Goal: Task Accomplishment & Management: Complete application form

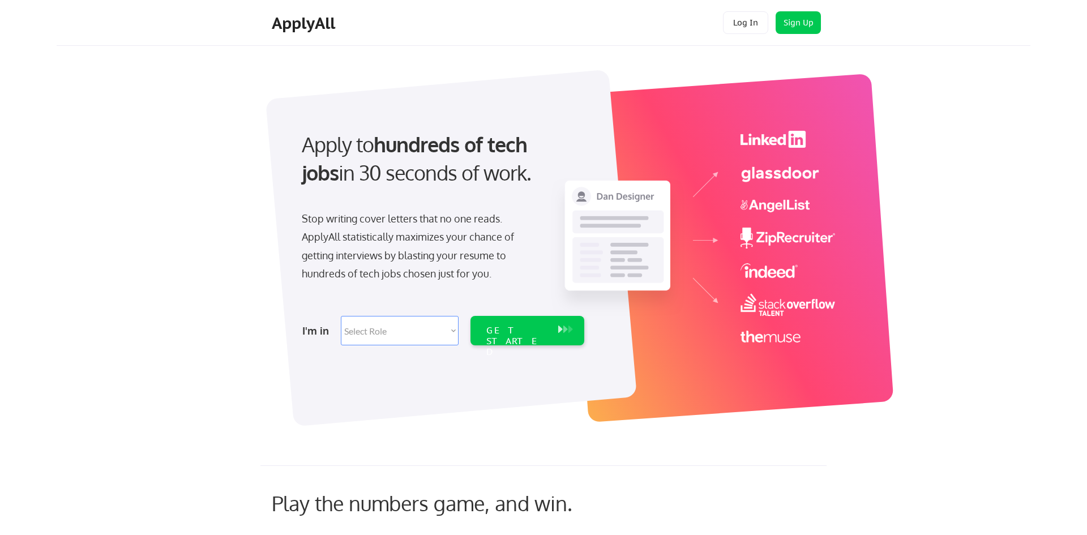
click at [425, 338] on select "Select Role Software Engineering Product Management Customer Success Sales UI/U…" at bounding box center [400, 330] width 118 height 29
select select ""it_security""
click at [341, 316] on select "Select Role Software Engineering Product Management Customer Success Sales UI/U…" at bounding box center [400, 330] width 118 height 29
select select ""it_security""
click at [406, 328] on select "Select Role Software Engineering Product Management Customer Success Sales UI/U…" at bounding box center [400, 330] width 118 height 29
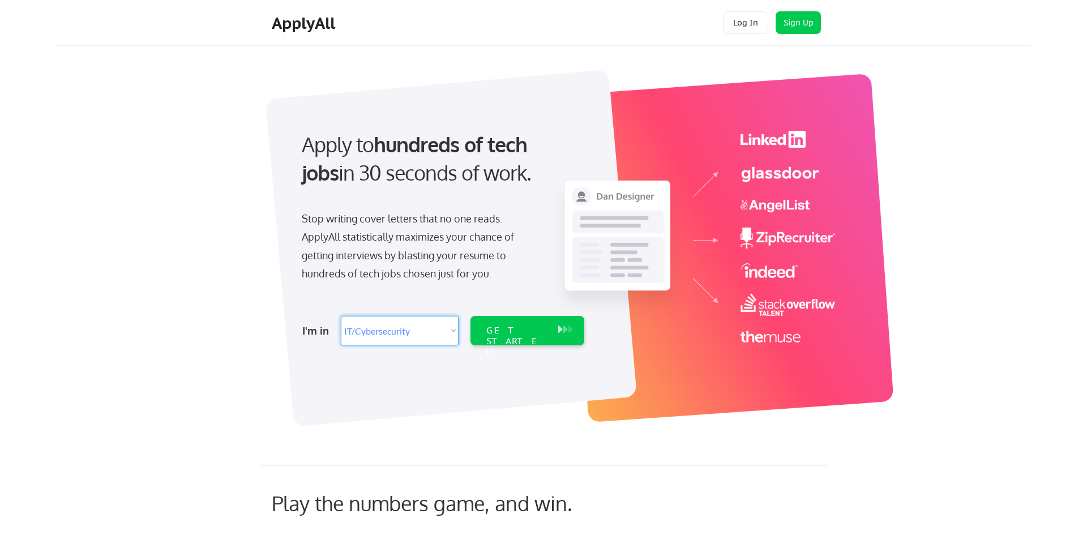
click at [341, 316] on select "Select Role Software Engineering Product Management Customer Success Sales UI/U…" at bounding box center [400, 330] width 118 height 29
click at [512, 320] on div "GET STARTED" at bounding box center [516, 330] width 72 height 29
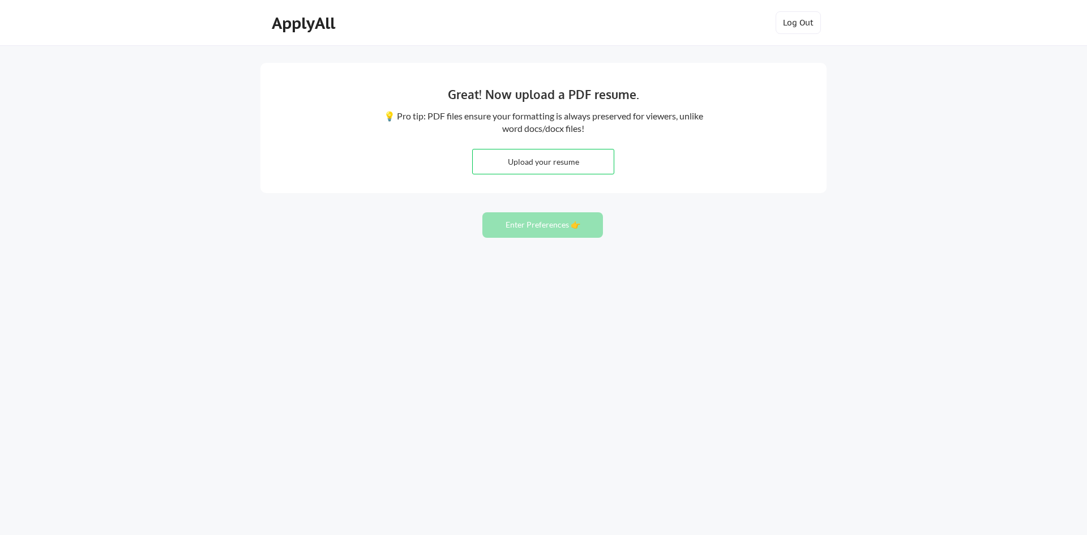
click at [685, 222] on div "Great! Now upload a PDF resume. 💡 Pro tip: PDF files ensure your formatting is …" at bounding box center [543, 267] width 1087 height 535
click at [539, 158] on input "file" at bounding box center [543, 161] width 141 height 24
type input "C:\fakepath\Amal Muhsin Resume 2025.3 (4).pdf"
click at [522, 226] on button "Enter Preferences 👉" at bounding box center [542, 224] width 121 height 25
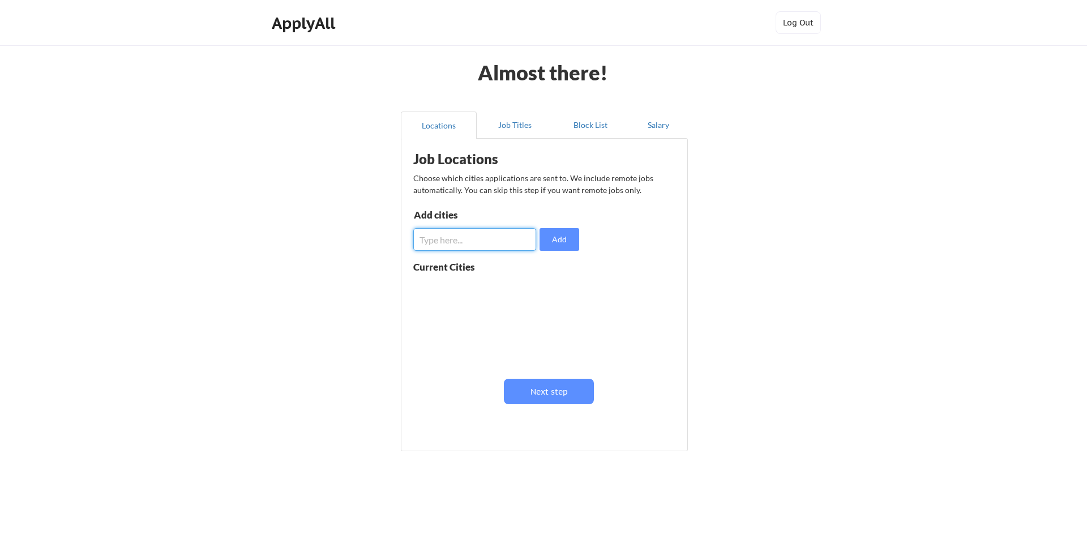
click at [509, 237] on input "input" at bounding box center [474, 239] width 123 height 23
type input "[GEOGRAPHIC_DATA]"
click at [547, 242] on button "Add" at bounding box center [559, 239] width 40 height 23
click at [471, 283] on div "[GEOGRAPHIC_DATA]" at bounding box center [450, 293] width 74 height 22
click at [463, 241] on input "input" at bounding box center [474, 239] width 123 height 23
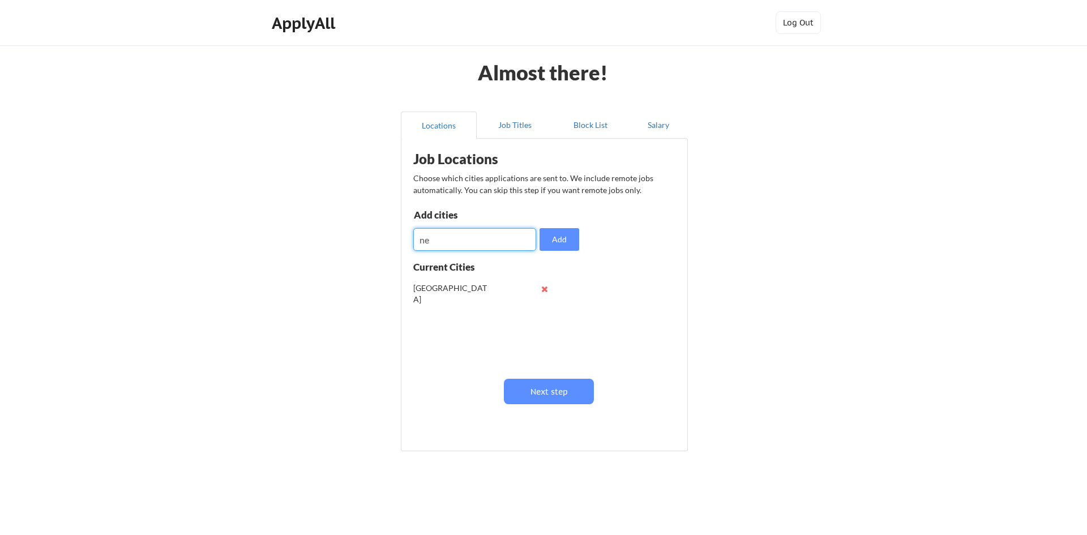
type input "n"
click at [529, 396] on button "Next step" at bounding box center [549, 391] width 90 height 25
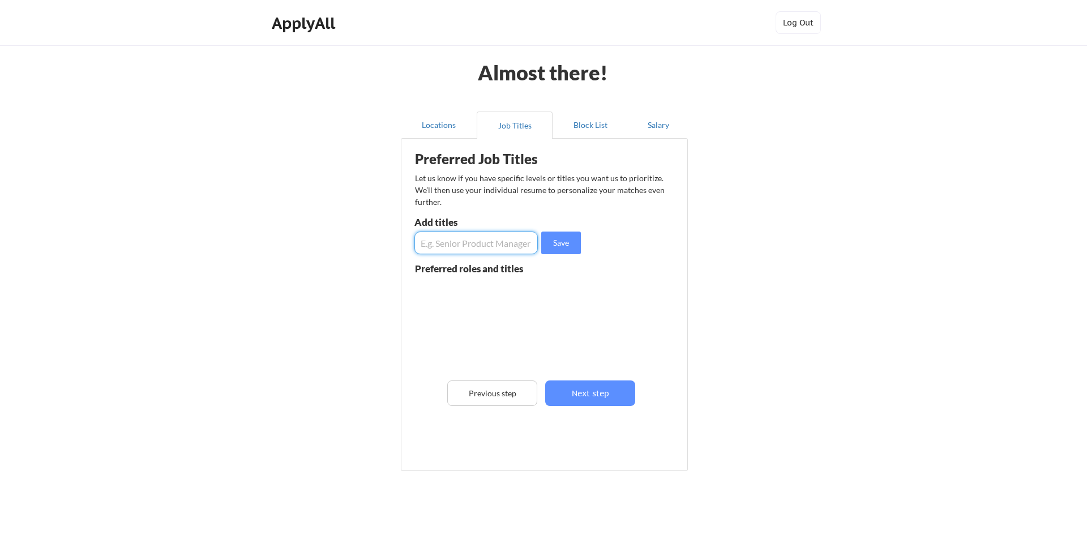
click at [495, 235] on input "input" at bounding box center [475, 242] width 123 height 23
type input "t"
type input "F"
type input "Solution Architect, customer engineer, analyst, lead"
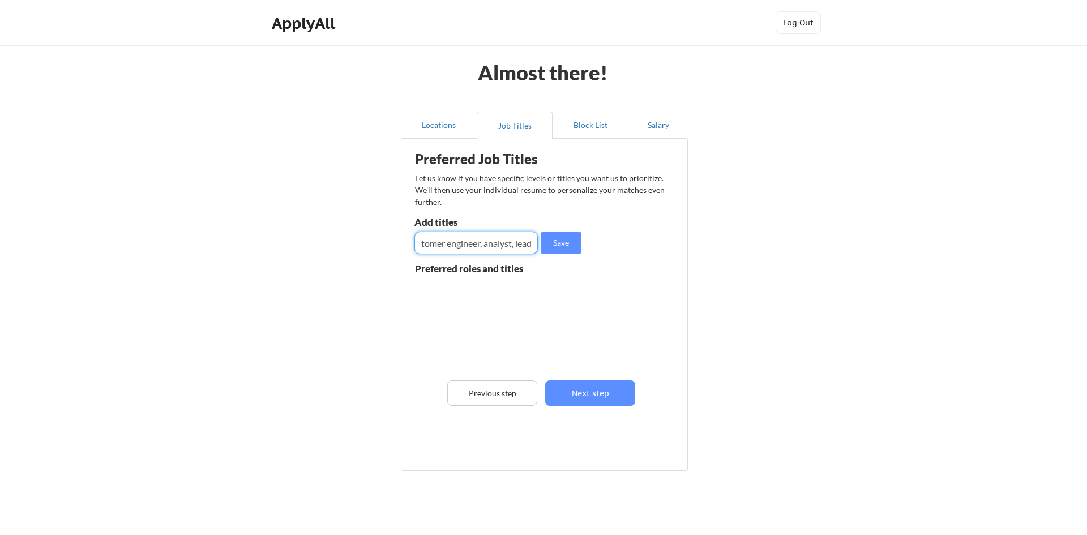
scroll to position [0, 0]
click at [551, 236] on button "Save" at bounding box center [561, 242] width 40 height 23
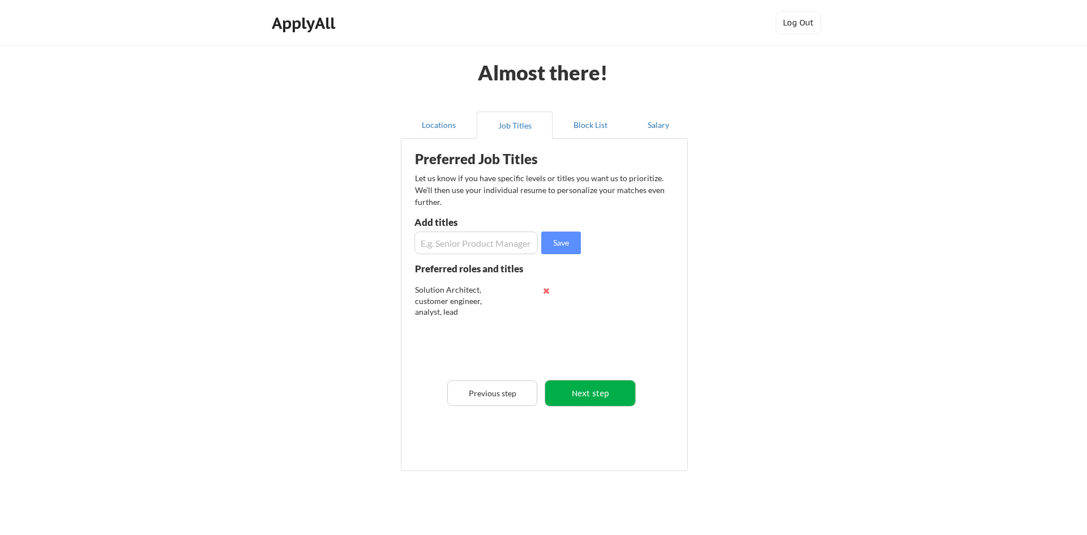
click at [614, 401] on button "Next step" at bounding box center [590, 392] width 90 height 25
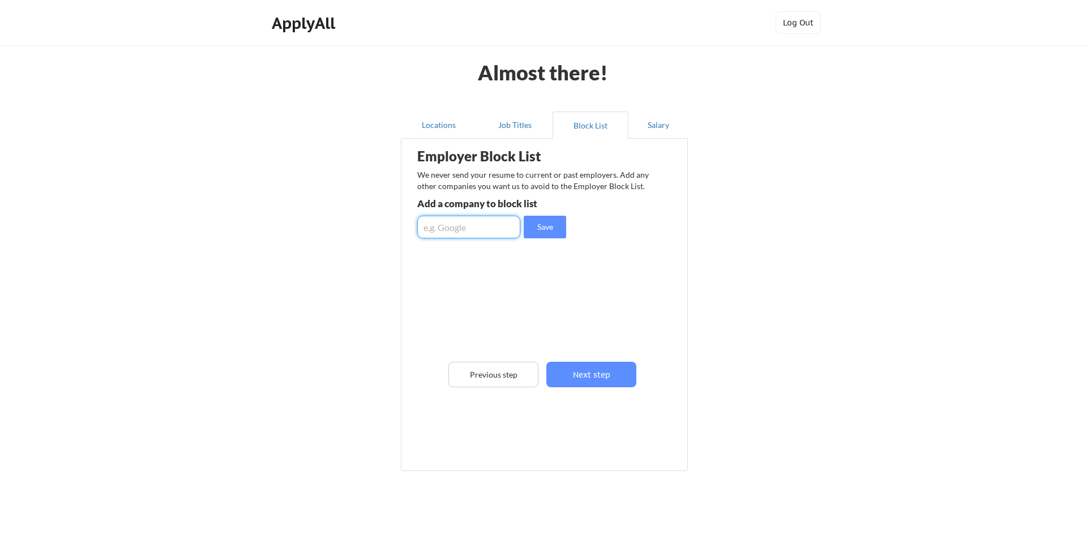
click at [488, 230] on input "input" at bounding box center [468, 227] width 103 height 23
type input "CDW, US foods"
click at [533, 225] on button "Save" at bounding box center [544, 227] width 42 height 23
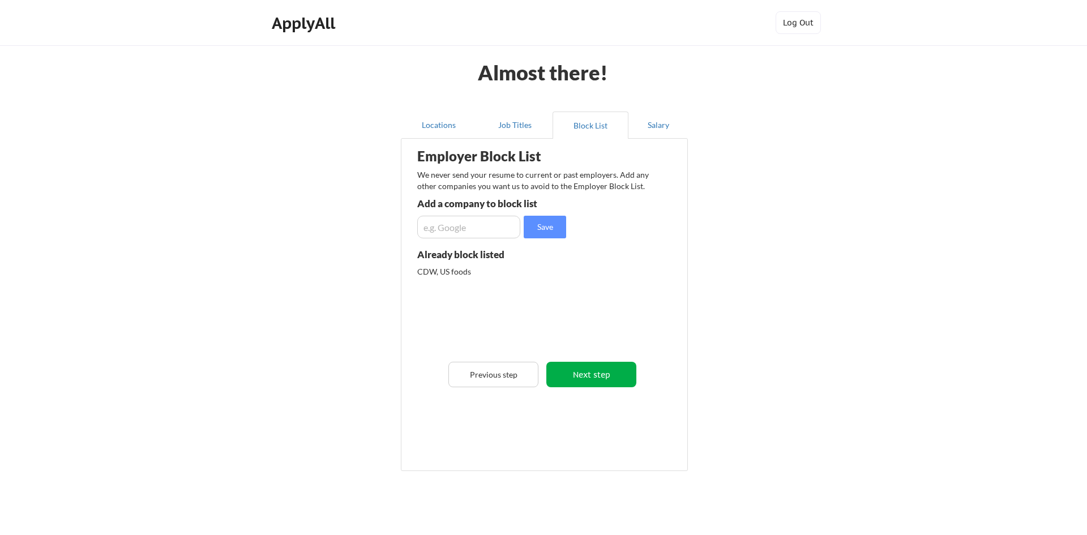
click at [603, 382] on button "Next step" at bounding box center [591, 374] width 90 height 25
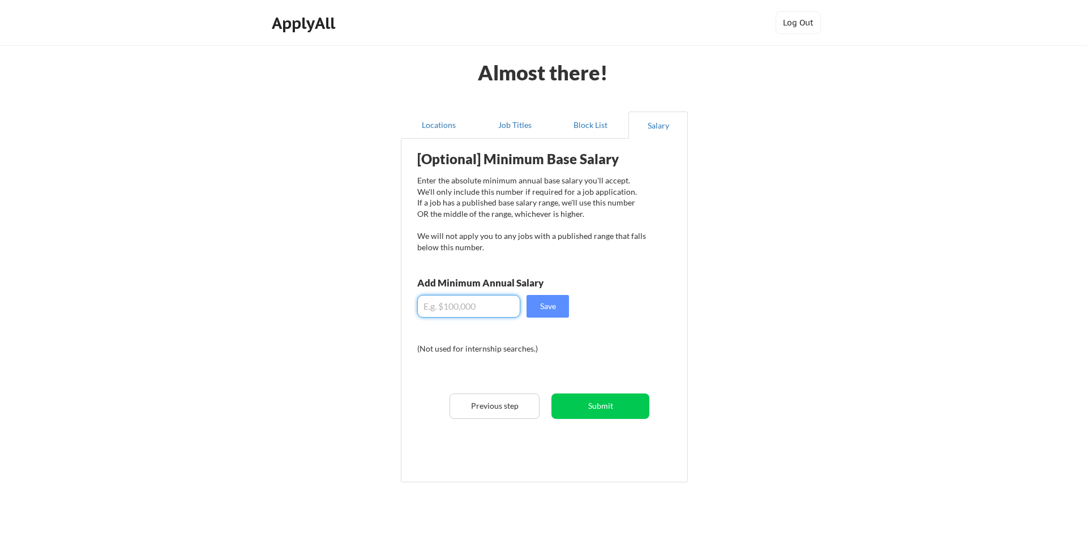
click at [486, 303] on input "input" at bounding box center [468, 306] width 103 height 23
click at [459, 310] on input "input" at bounding box center [468, 306] width 103 height 23
type input "$90,000"
click at [561, 308] on button "Save" at bounding box center [547, 306] width 42 height 23
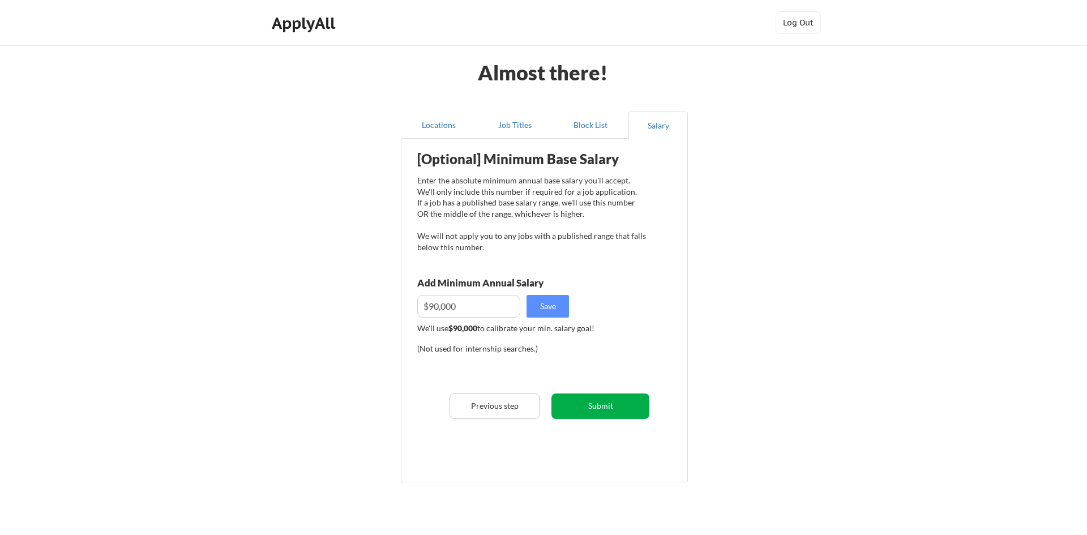
click at [603, 404] on button "Submit" at bounding box center [600, 405] width 98 height 25
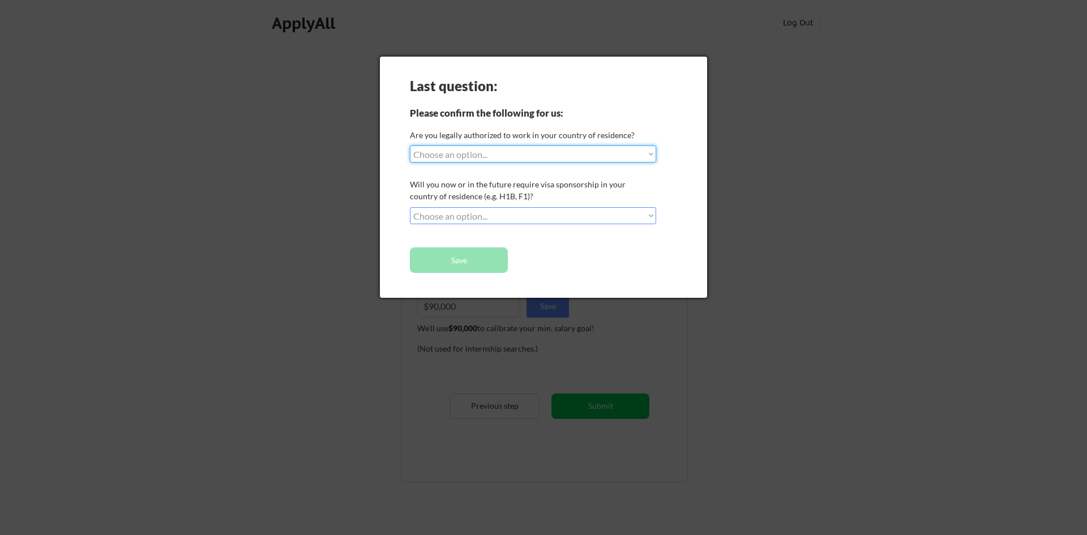
click at [539, 154] on select "Choose an option... Yes, I am a [DEMOGRAPHIC_DATA] Citizen Yes, I am a [DEMOGRA…" at bounding box center [533, 153] width 246 height 17
select select ""yes__i_am_a_[DEMOGRAPHIC_DATA]""
click at [410, 145] on select "Choose an option... Yes, I am a [DEMOGRAPHIC_DATA] Citizen Yes, I am a [DEMOGRA…" at bounding box center [533, 153] width 246 height 17
click at [526, 217] on select "Choose an option... No, I will not need sponsorship Yes, I will need sponsorship" at bounding box center [533, 215] width 246 height 17
select select ""no__i_will_not_need_sponsorship""
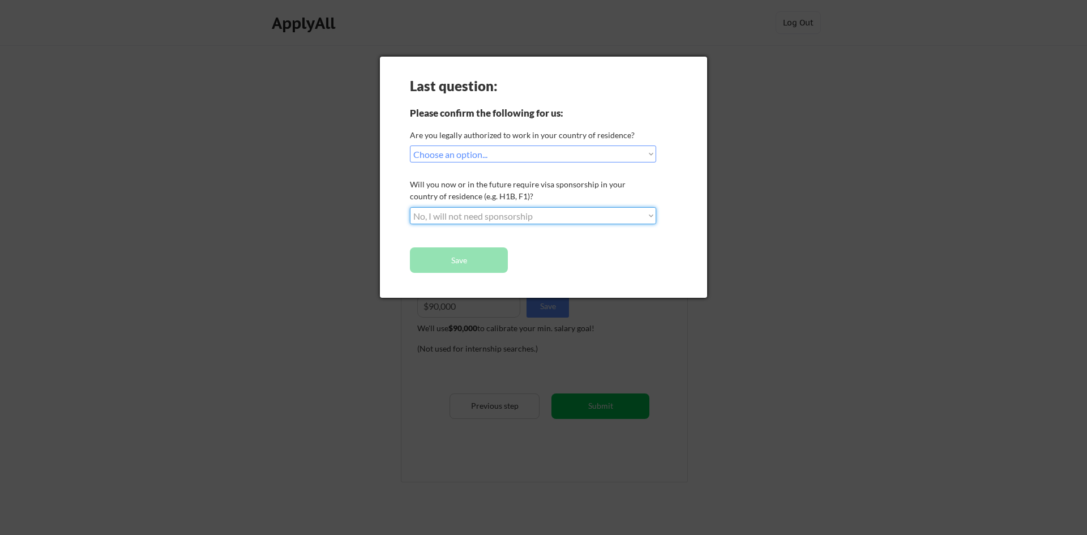
click at [410, 207] on select "Choose an option... No, I will not need sponsorship Yes, I will need sponsorship" at bounding box center [533, 215] width 246 height 17
click at [490, 264] on button "Save" at bounding box center [459, 259] width 98 height 25
